Goal: Navigation & Orientation: Understand site structure

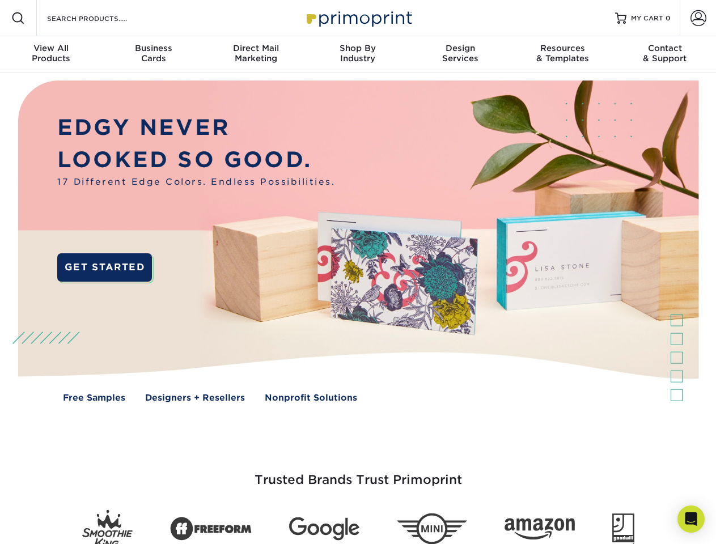
click at [358, 272] on img at bounding box center [357, 250] width 708 height 354
click at [18, 18] on span at bounding box center [18, 18] width 14 height 14
click at [698, 18] on span at bounding box center [698, 18] width 16 height 16
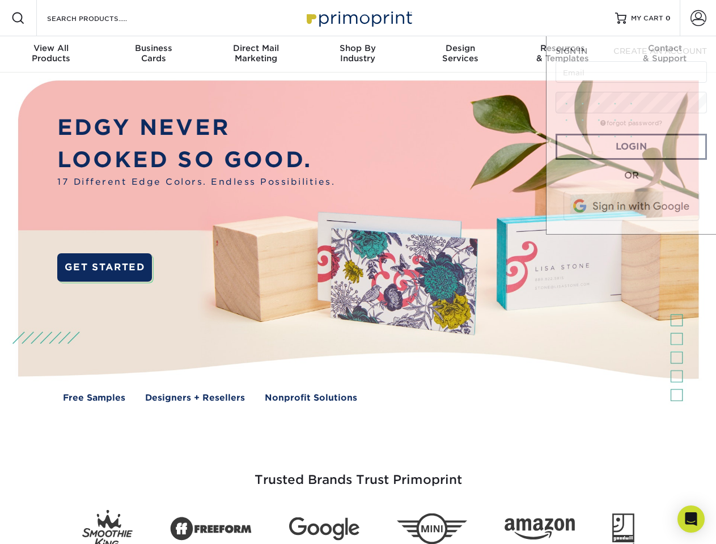
click at [51, 54] on div "View All Products" at bounding box center [51, 53] width 102 height 20
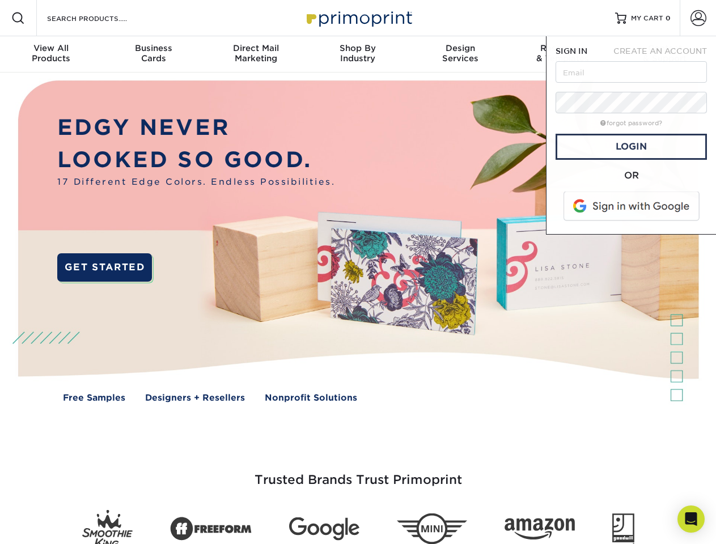
click at [153, 54] on div "Business Cards" at bounding box center [153, 53] width 102 height 20
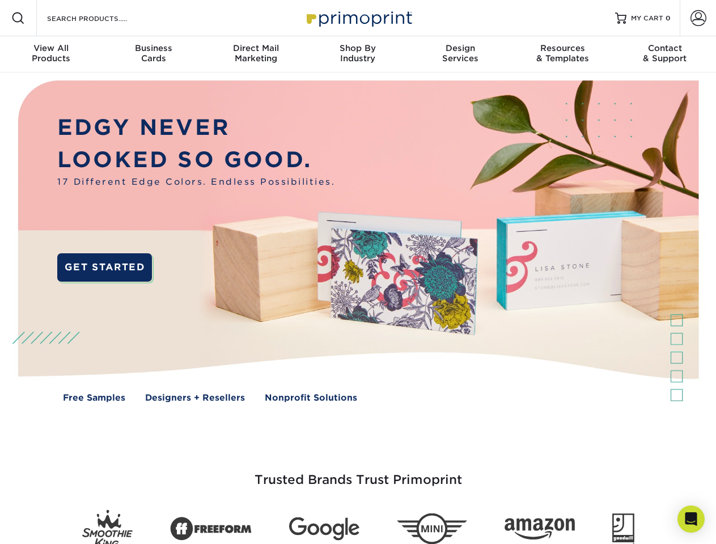
click at [256, 54] on div "Direct Mail Marketing" at bounding box center [256, 53] width 102 height 20
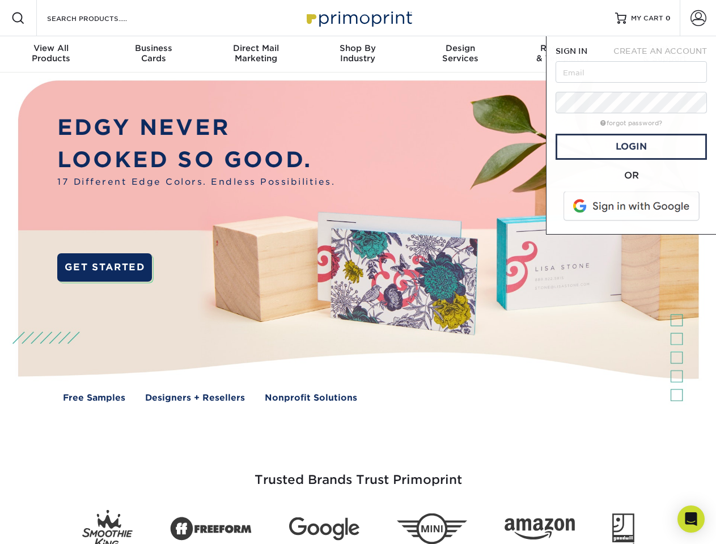
click at [358, 54] on div "Shop By Industry" at bounding box center [358, 53] width 102 height 20
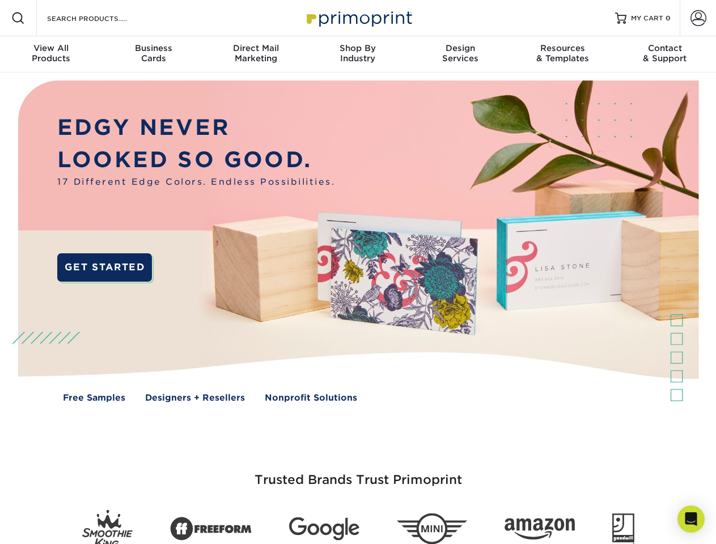
click at [460, 54] on div "Design Services" at bounding box center [460, 53] width 102 height 20
click at [562, 54] on div "Resources & Templates" at bounding box center [562, 53] width 102 height 20
click at [665, 54] on div "Contact & Support" at bounding box center [665, 53] width 102 height 20
